Goal: Check status: Check status

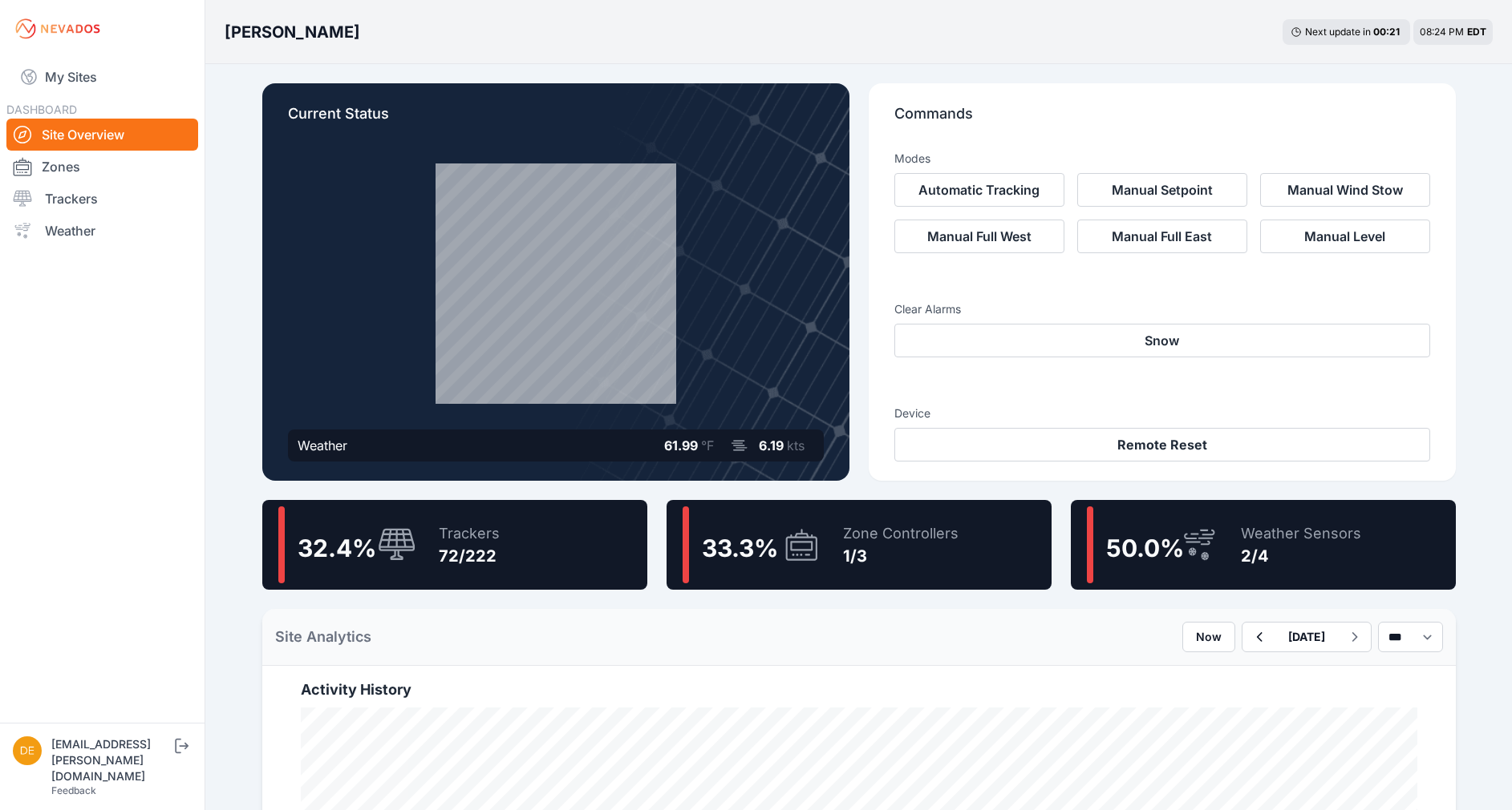
click at [801, 533] on icon at bounding box center [801, 545] width 31 height 31
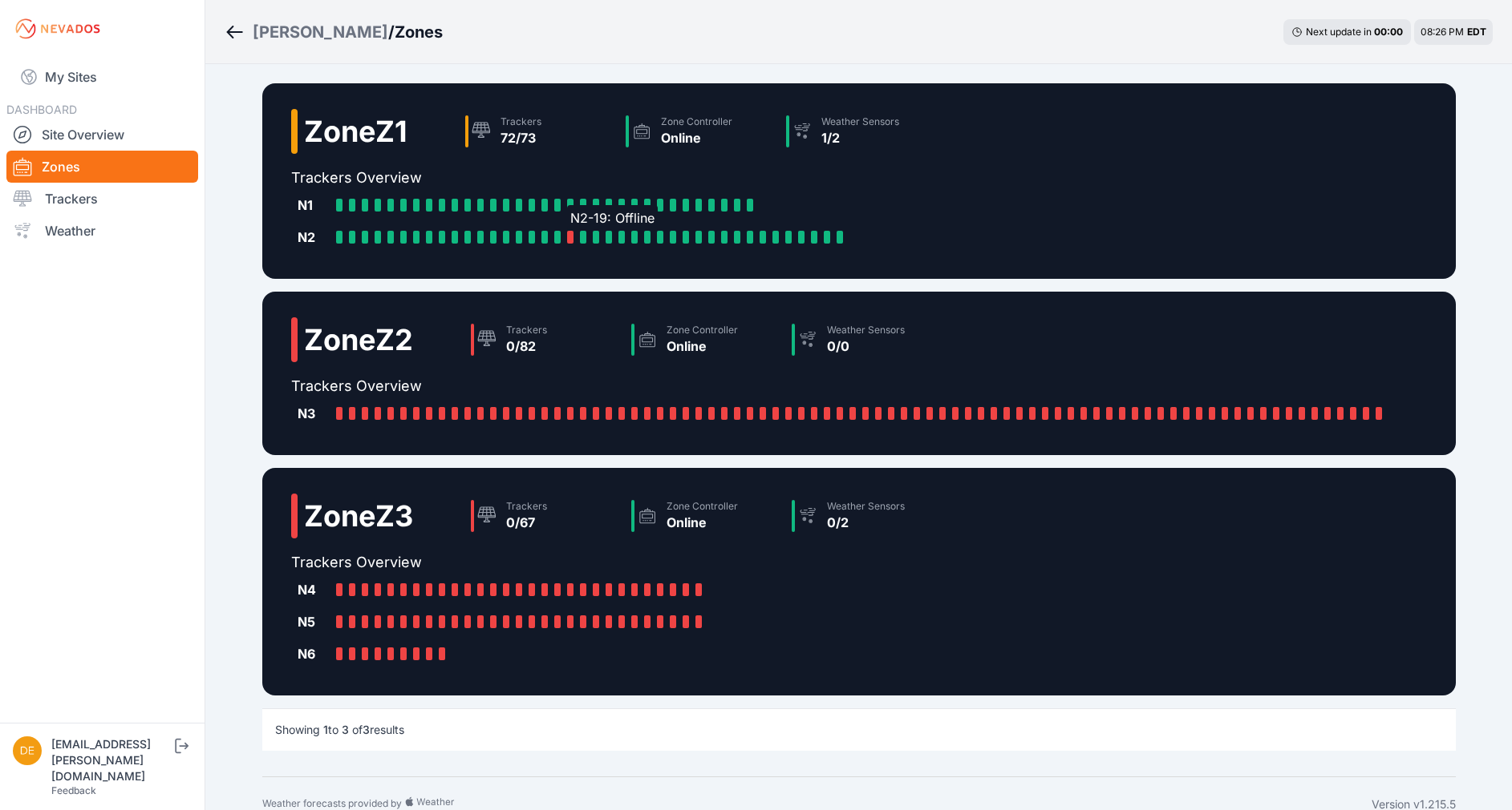
click at [576, 237] on div "N2-19: Offline" at bounding box center [573, 237] width 13 height 13
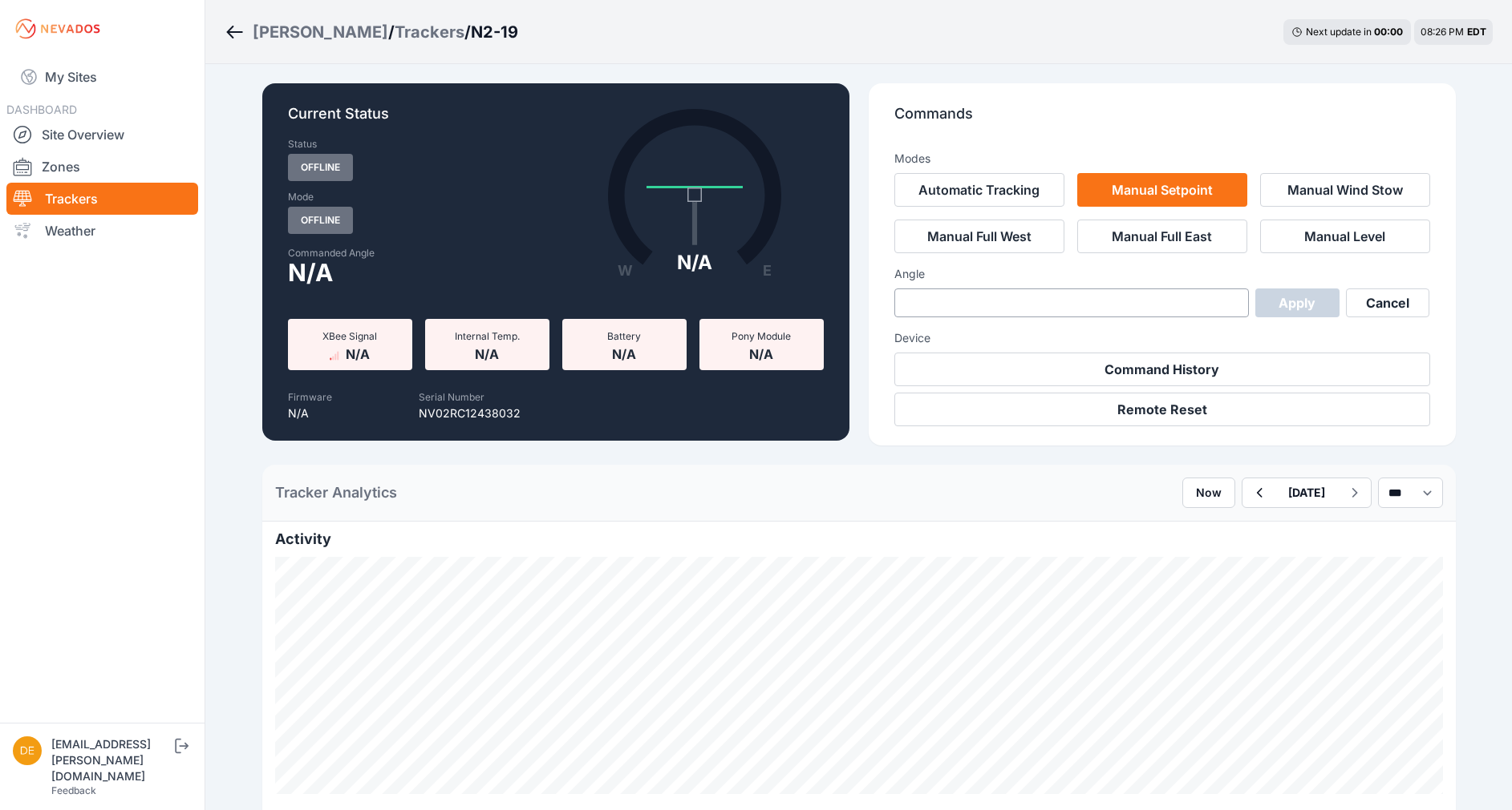
click at [224, 30] on div "[PERSON_NAME] / Trackers / N2-19 Next update in 00 : 00 08:26 PM EDT" at bounding box center [858, 31] width 1307 height 64
click at [235, 26] on icon "Breadcrumb" at bounding box center [235, 31] width 20 height 19
